Goal: Task Accomplishment & Management: Use online tool/utility

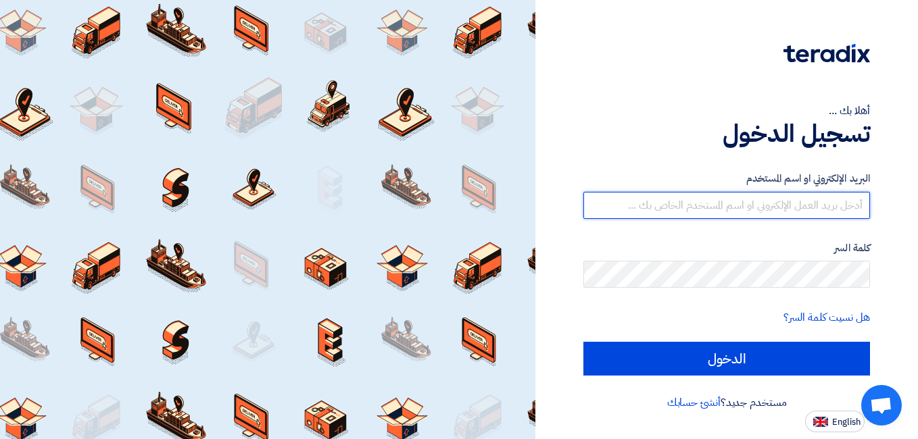
click at [843, 205] on input "text" at bounding box center [726, 205] width 287 height 27
type input "[EMAIL_ADDRESS][DOMAIN_NAME]"
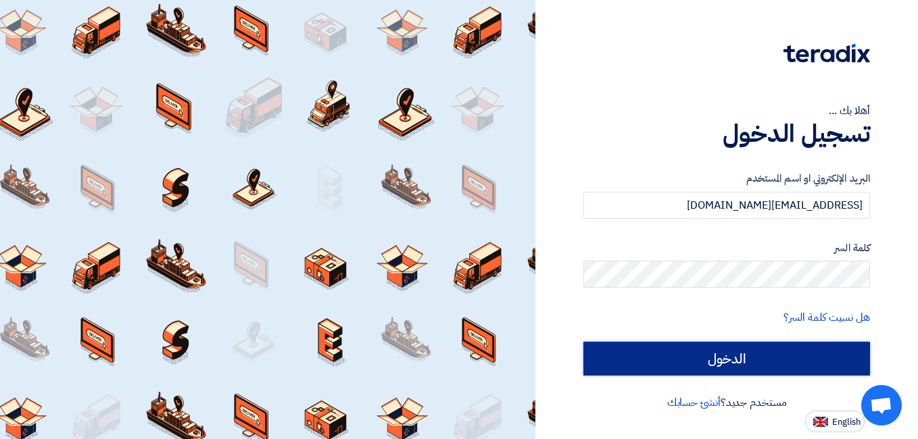
click at [714, 366] on input "الدخول" at bounding box center [726, 359] width 287 height 34
type input "Sign in"
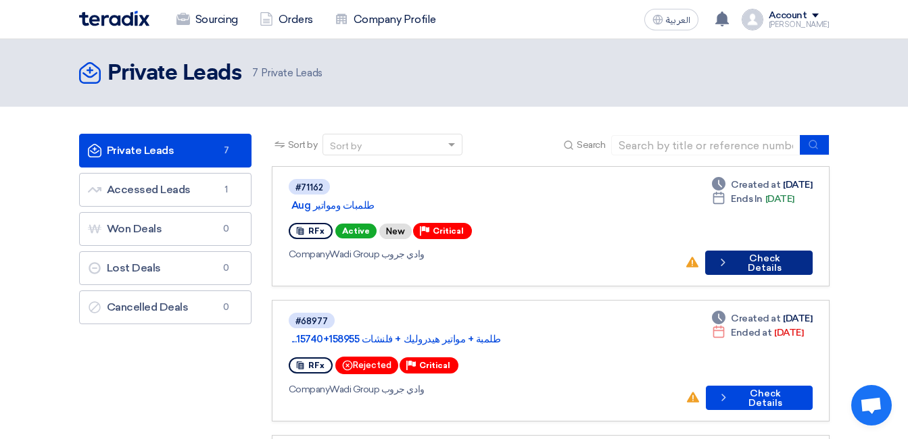
click at [779, 251] on button "Check details Check Details" at bounding box center [758, 263] width 107 height 24
